Goal: Task Accomplishment & Management: Manage account settings

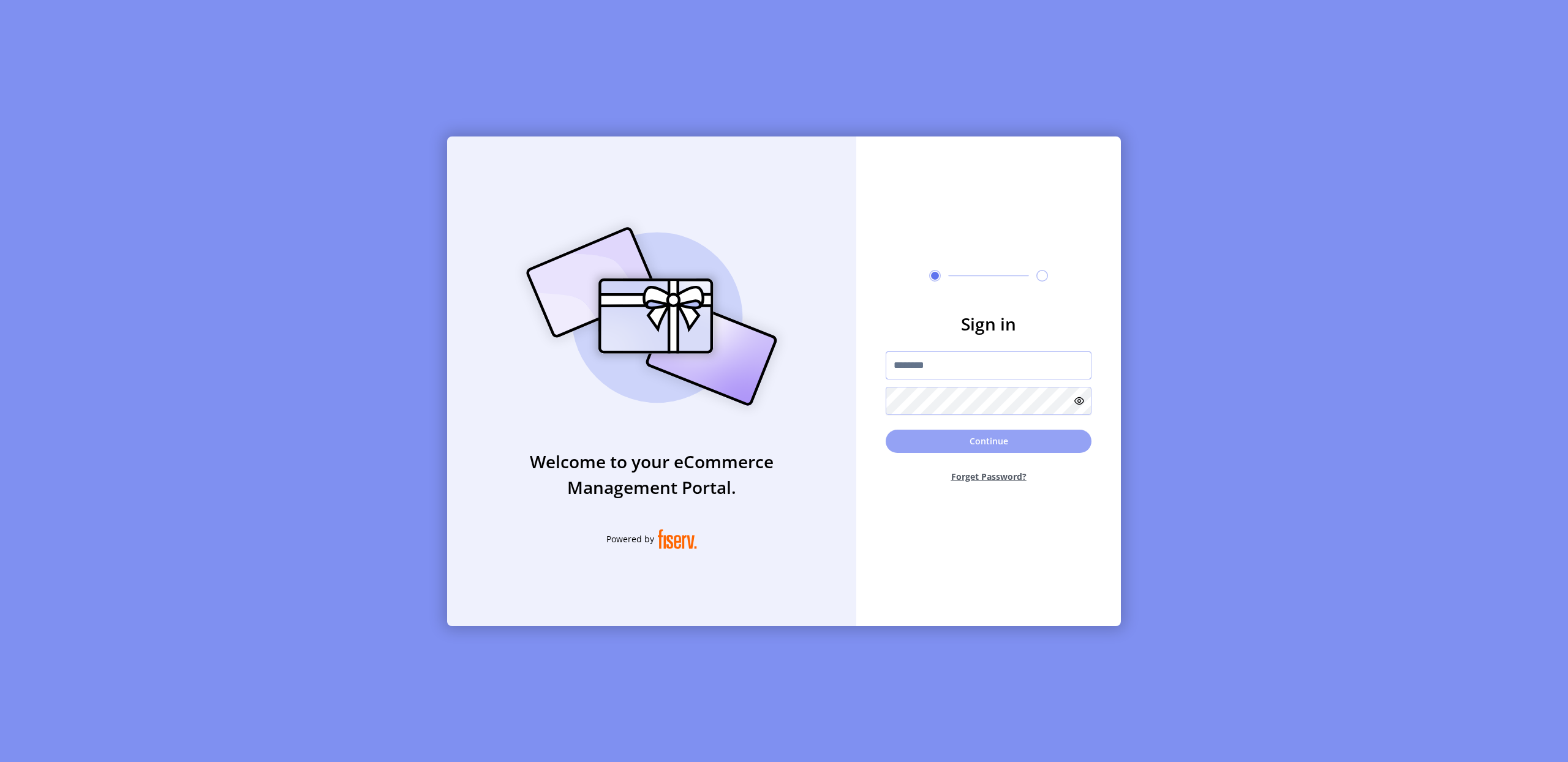
type input "**********"
click at [991, 436] on button "Continue" at bounding box center [988, 441] width 206 height 23
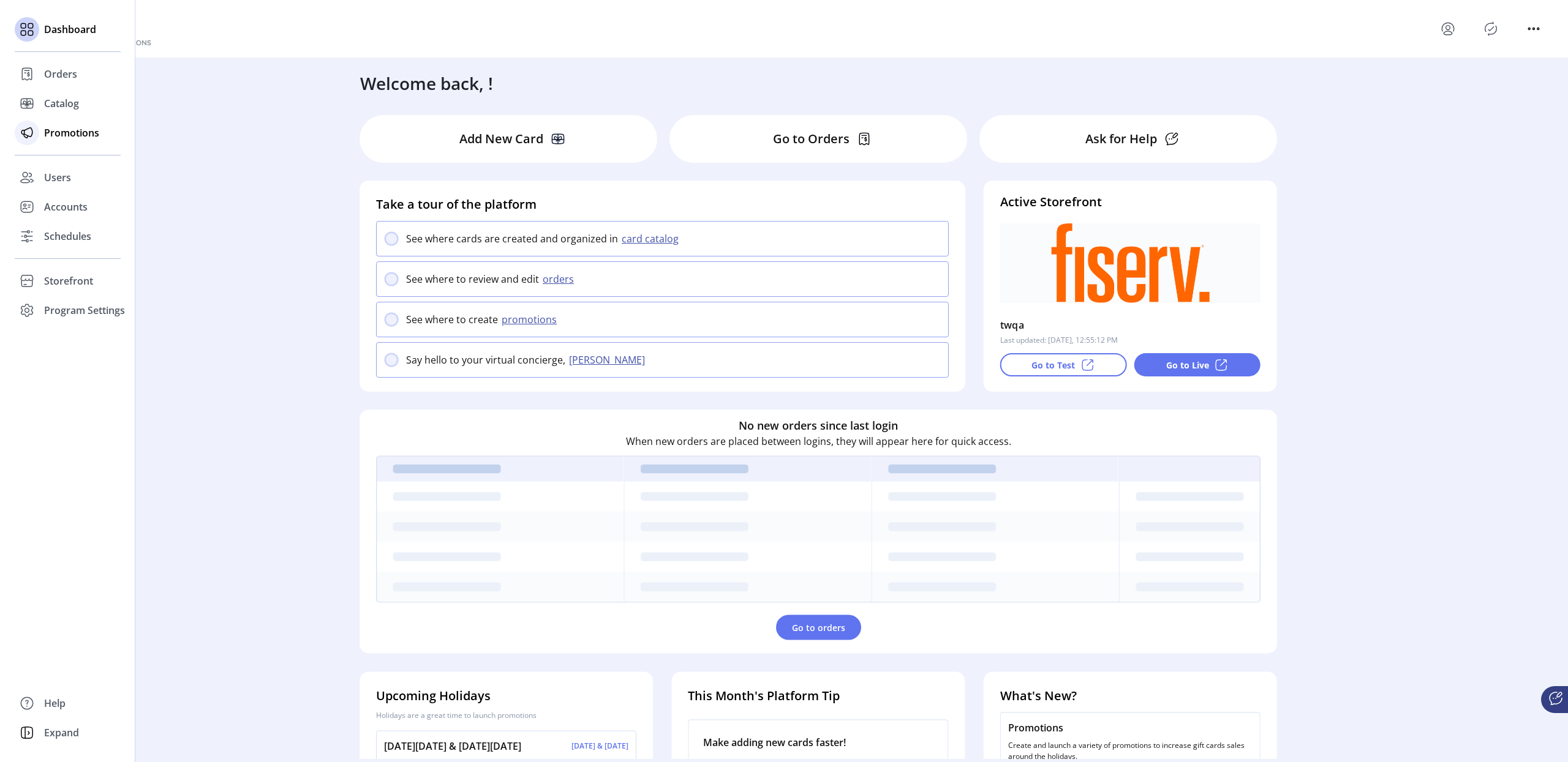
click at [83, 136] on span "Promotions" at bounding box center [71, 133] width 55 height 15
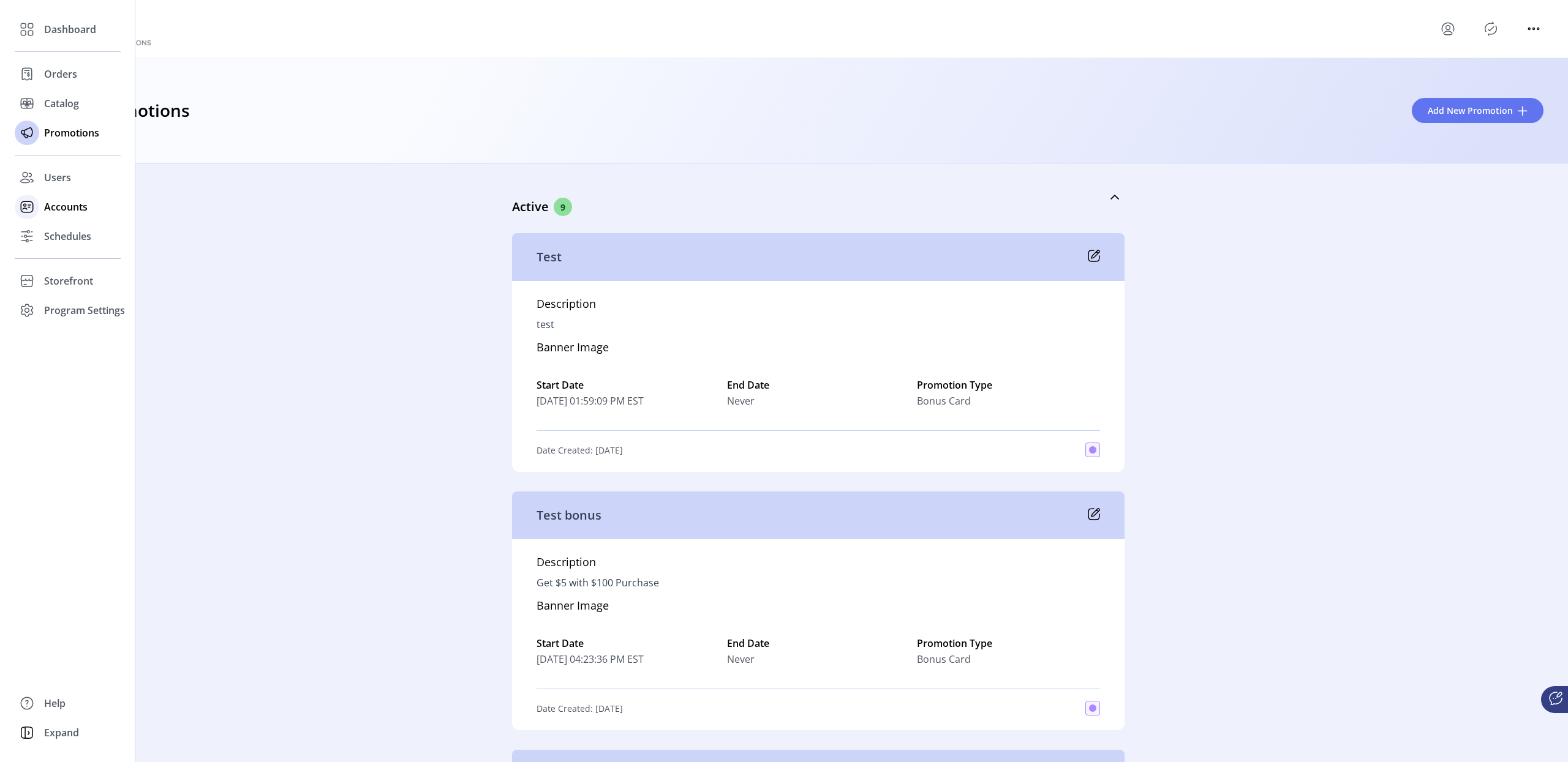
click at [76, 213] on span "Accounts" at bounding box center [66, 206] width 44 height 15
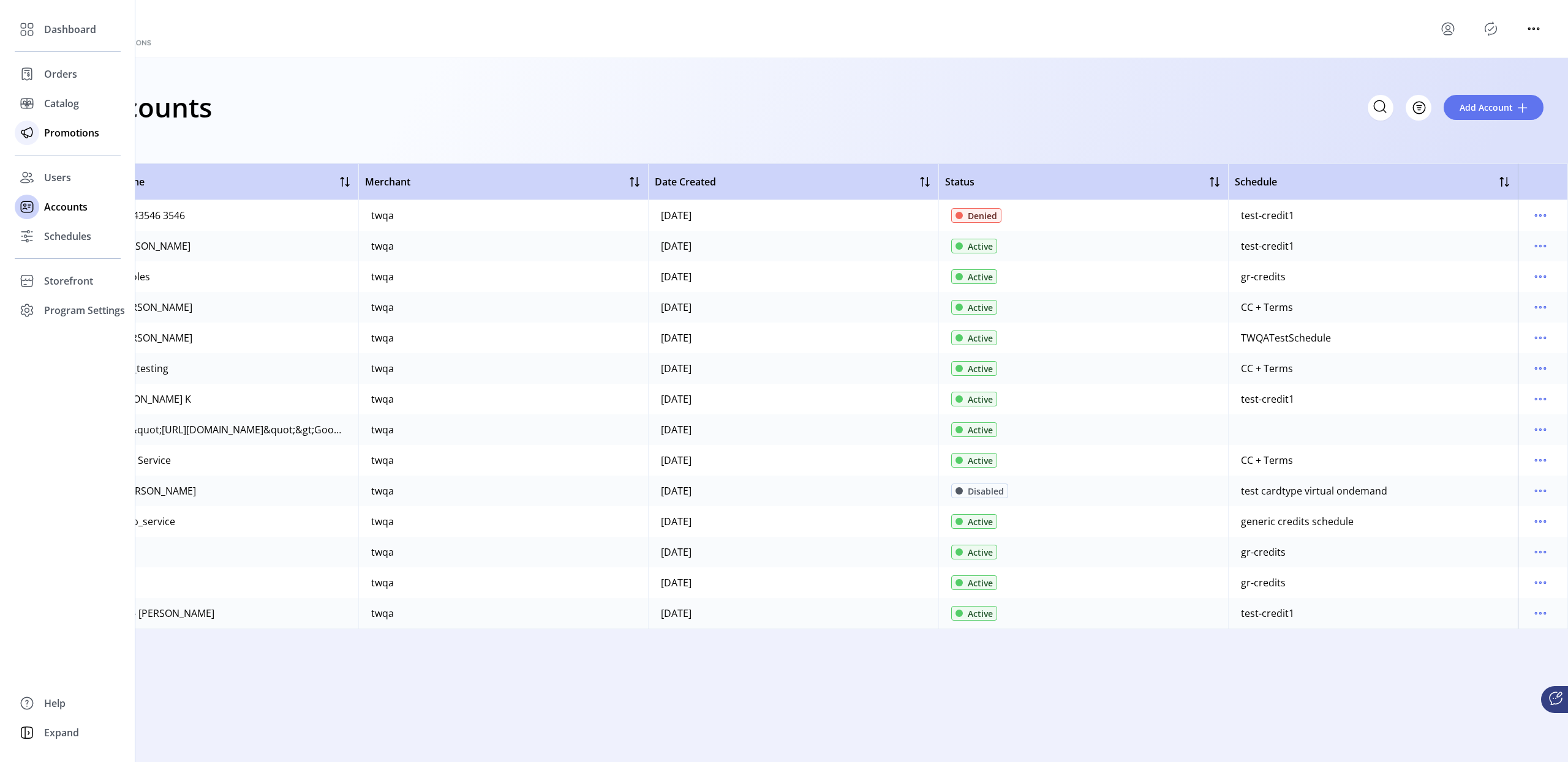
click at [82, 131] on span "Promotions" at bounding box center [71, 133] width 55 height 15
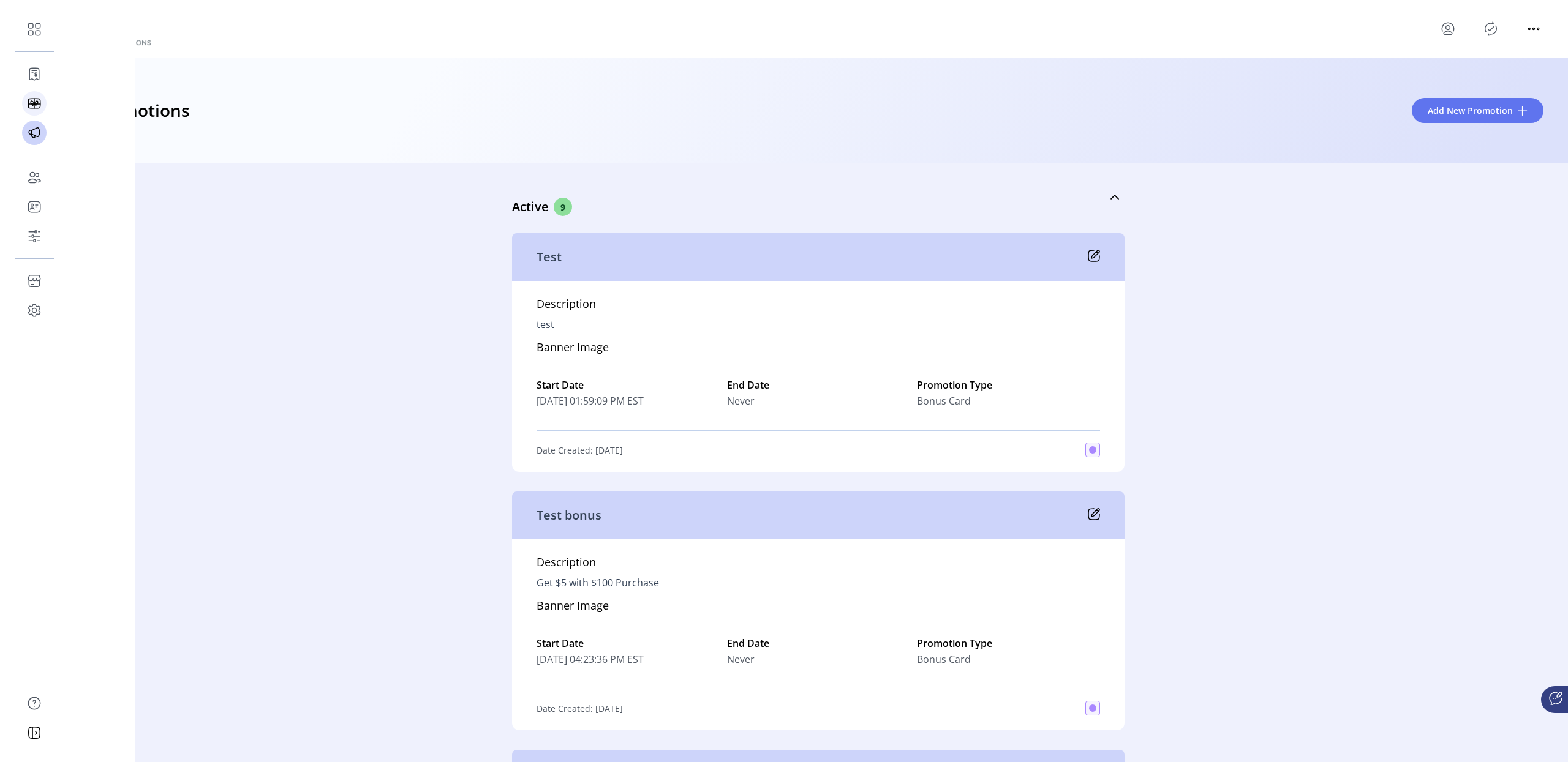
click at [39, 105] on icon at bounding box center [34, 103] width 20 height 20
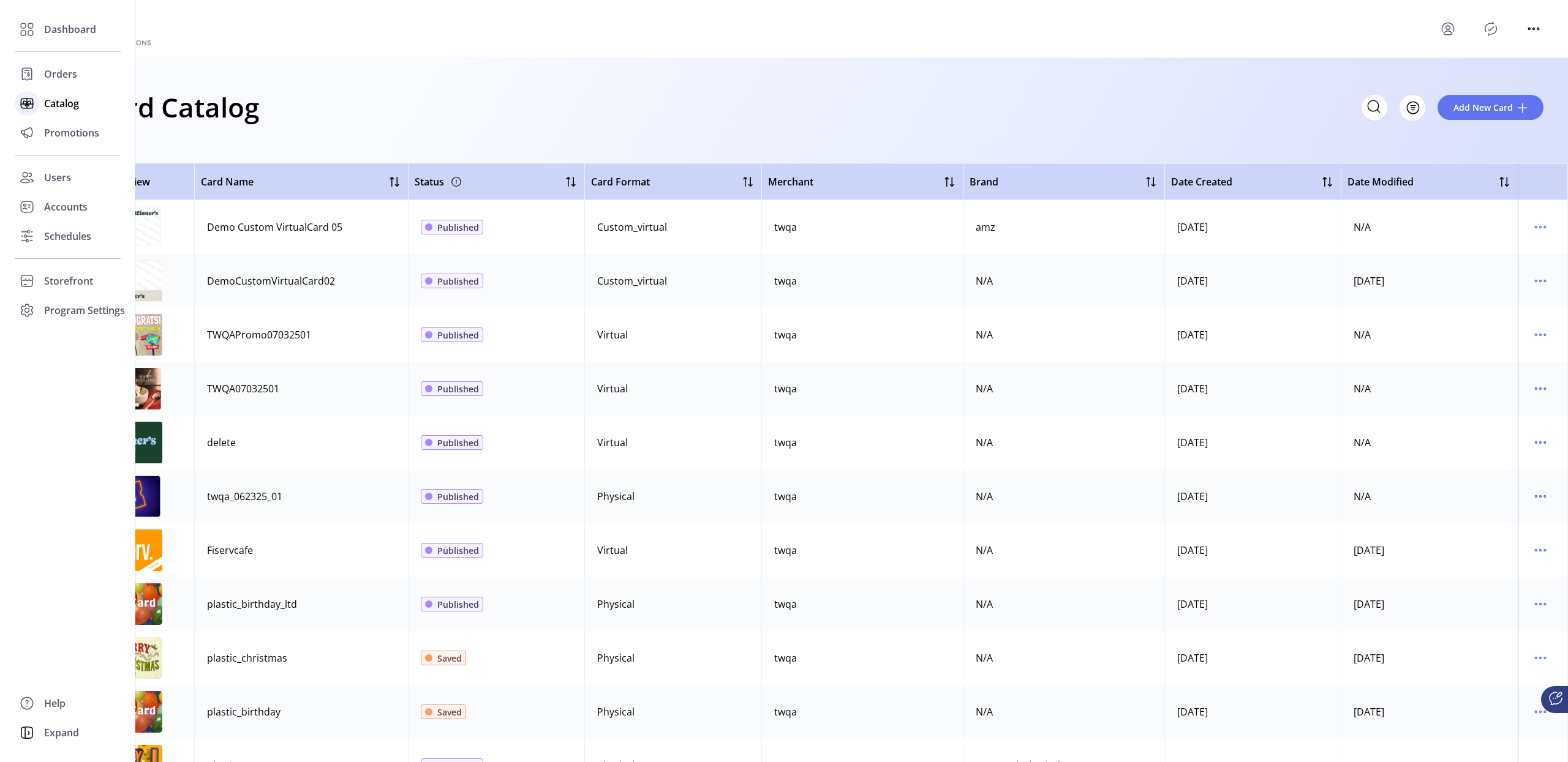
click at [66, 116] on div "Catalog" at bounding box center [68, 104] width 106 height 30
click at [69, 134] on span "Promotions" at bounding box center [71, 133] width 55 height 15
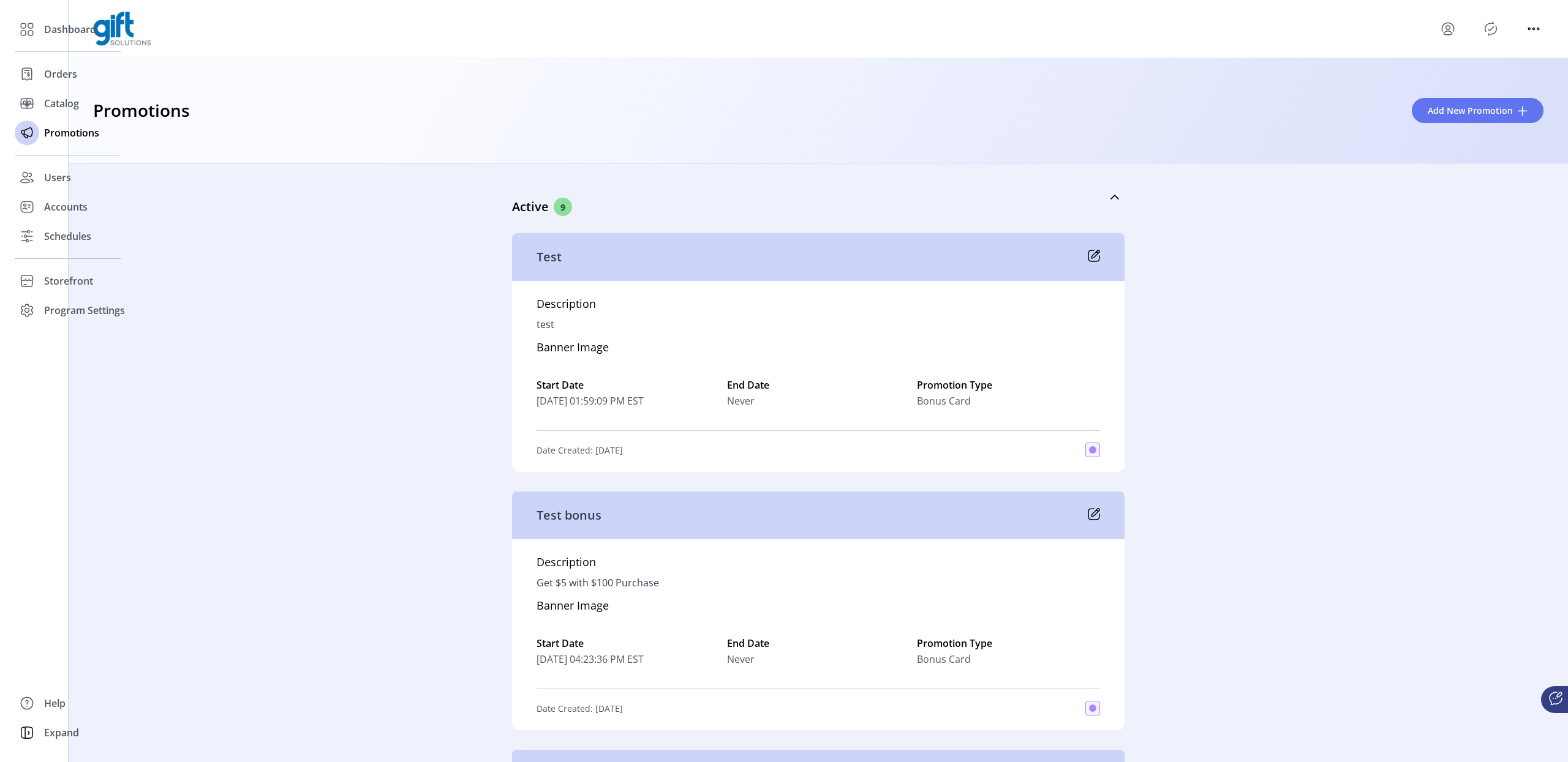
click at [292, 157] on div "Promotions Add New Promotion" at bounding box center [818, 110] width 1499 height 105
